Goal: Transaction & Acquisition: Book appointment/travel/reservation

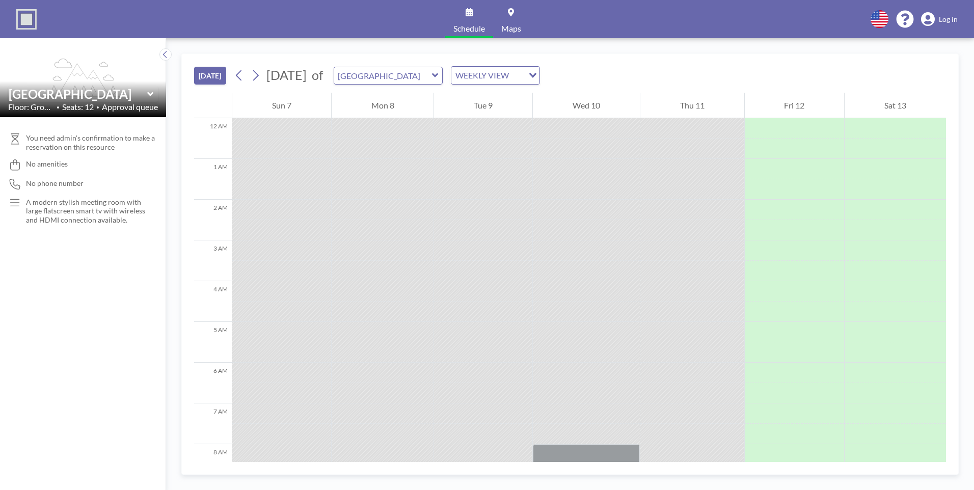
scroll to position [591, 0]
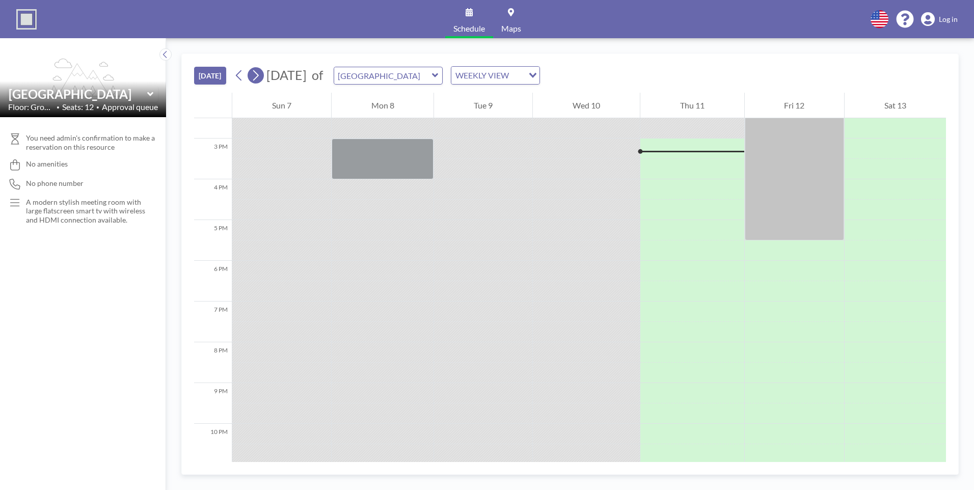
click at [263, 77] on button at bounding box center [256, 75] width 16 height 16
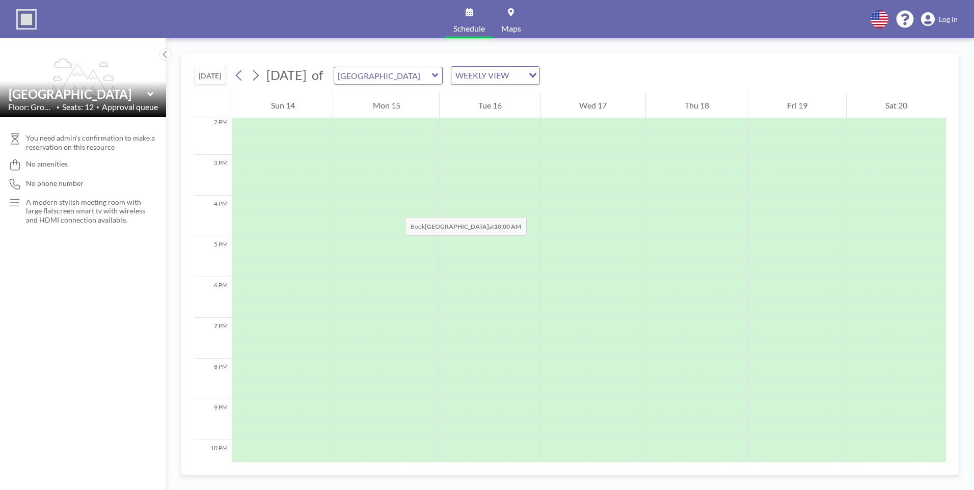
scroll to position [577, 0]
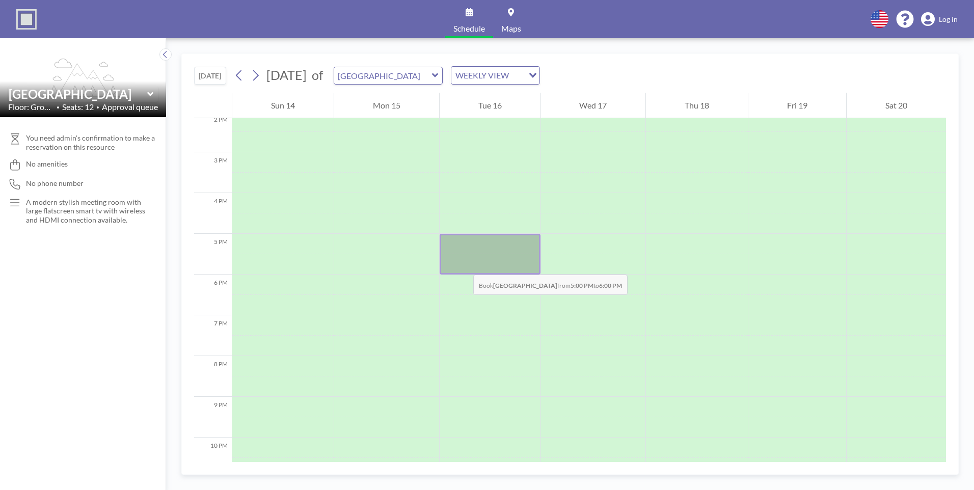
drag, startPoint x: 461, startPoint y: 244, endPoint x: 463, endPoint y: 264, distance: 21.0
click at [463, 264] on div at bounding box center [490, 254] width 101 height 41
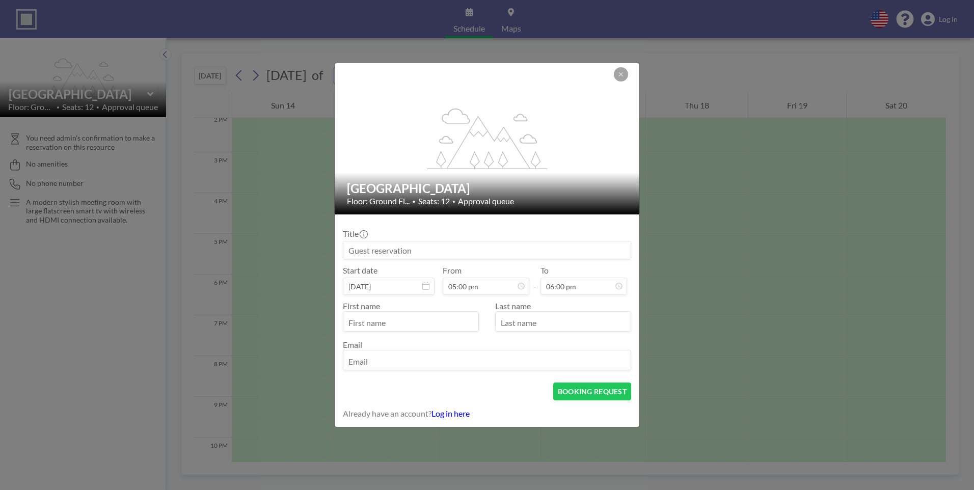
click at [408, 250] on input at bounding box center [486, 250] width 287 height 17
type input "h"
type input "[PERSON_NAME] Interview"
type input "[PERSON_NAME]"
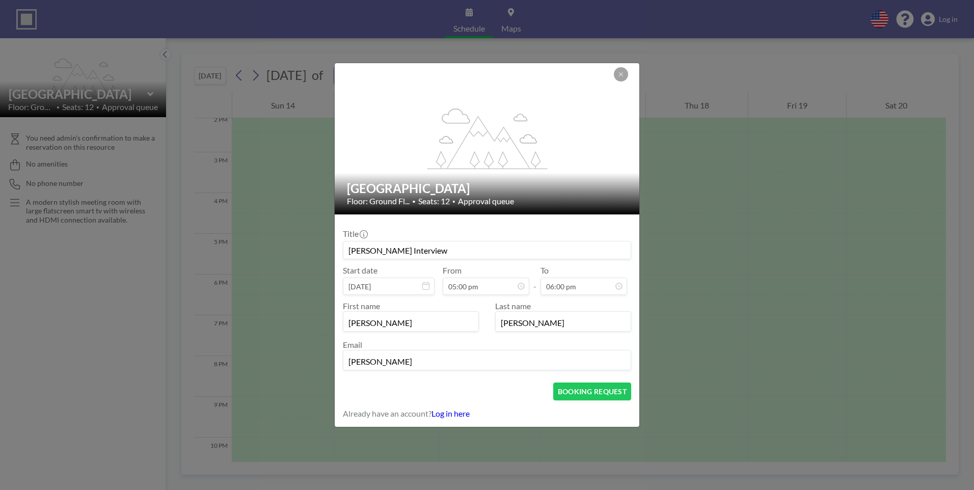
type input "[PERSON_NAME][EMAIL_ADDRESS][PERSON_NAME][DOMAIN_NAME]"
click at [598, 387] on button "BOOKING REQUEST" at bounding box center [592, 392] width 78 height 18
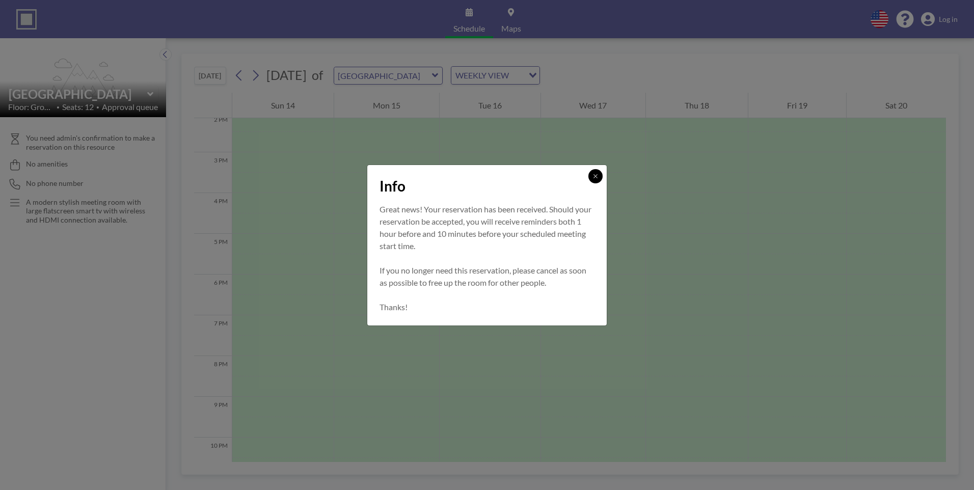
click at [592, 176] on button at bounding box center [596, 176] width 14 height 14
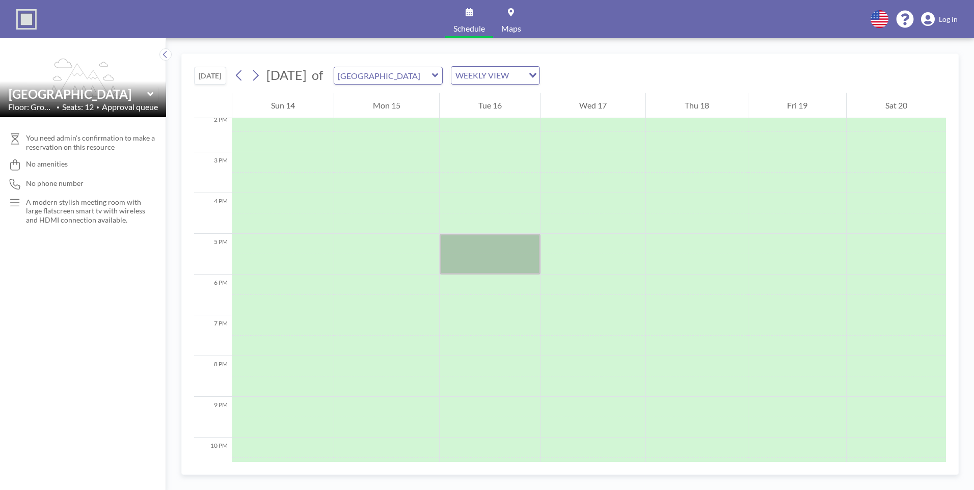
click at [114, 306] on div "You need admin's confirmation to make a reservation on this resource No ameniti…" at bounding box center [83, 303] width 166 height 373
